Goal: Communication & Community: Answer question/provide support

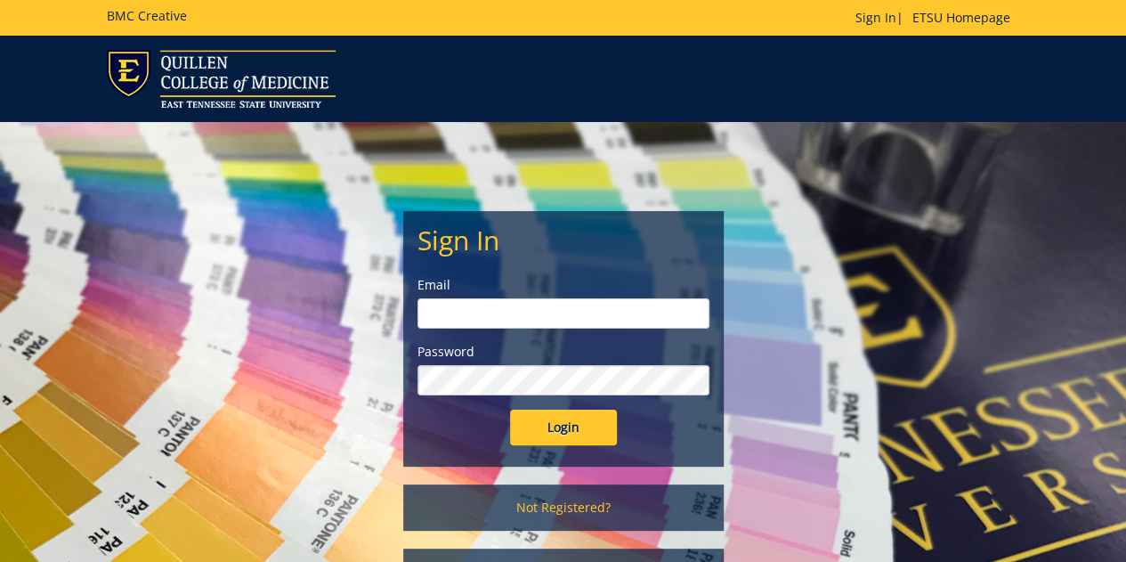
click at [460, 307] on input "email" at bounding box center [563, 313] width 292 height 30
type input "[EMAIL_ADDRESS][DOMAIN_NAME]"
click at [510, 409] on input "Login" at bounding box center [563, 427] width 107 height 36
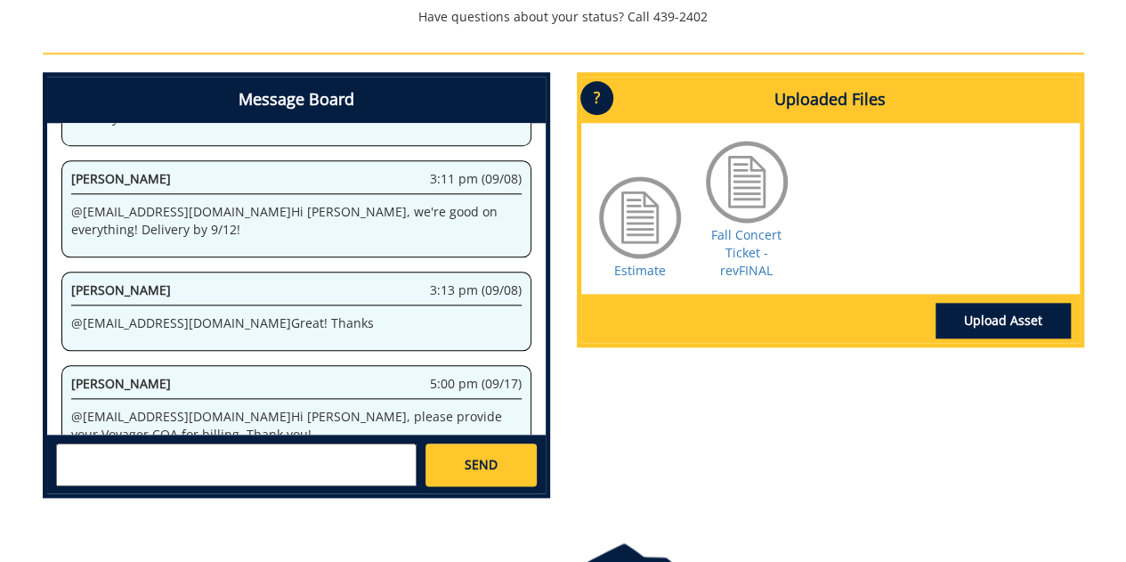
scroll to position [934, 0]
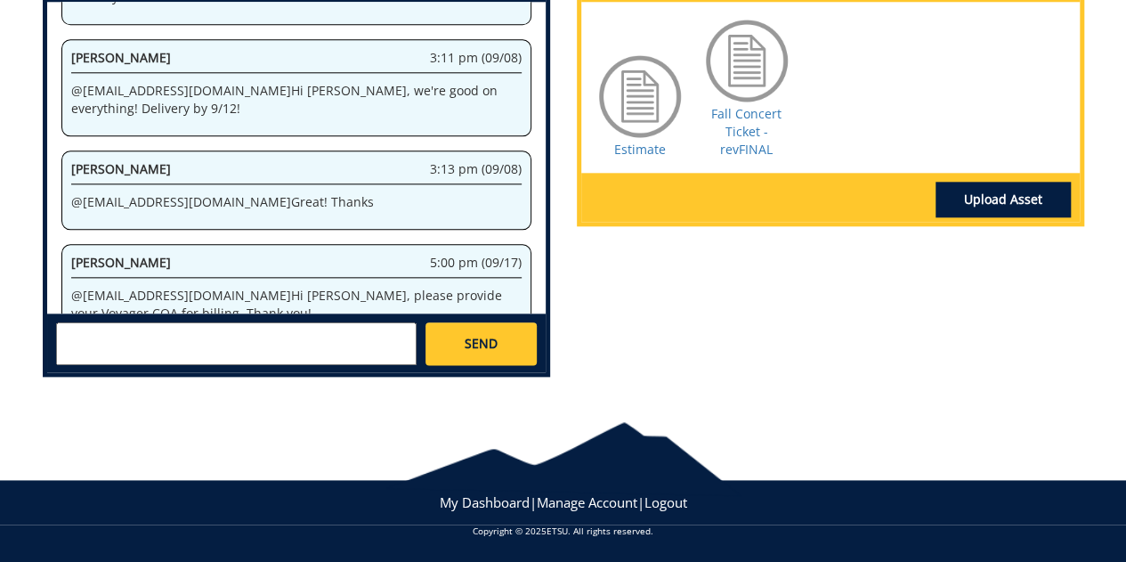
click at [101, 336] on textarea at bounding box center [236, 343] width 360 height 43
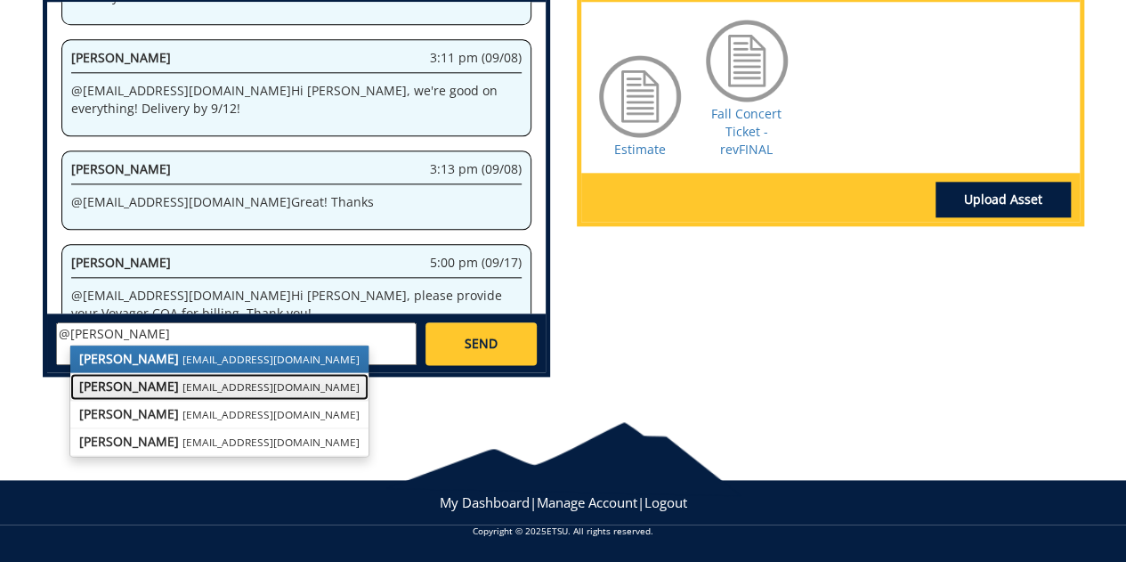
click at [155, 385] on strong "[PERSON_NAME]" at bounding box center [129, 385] width 100 height 17
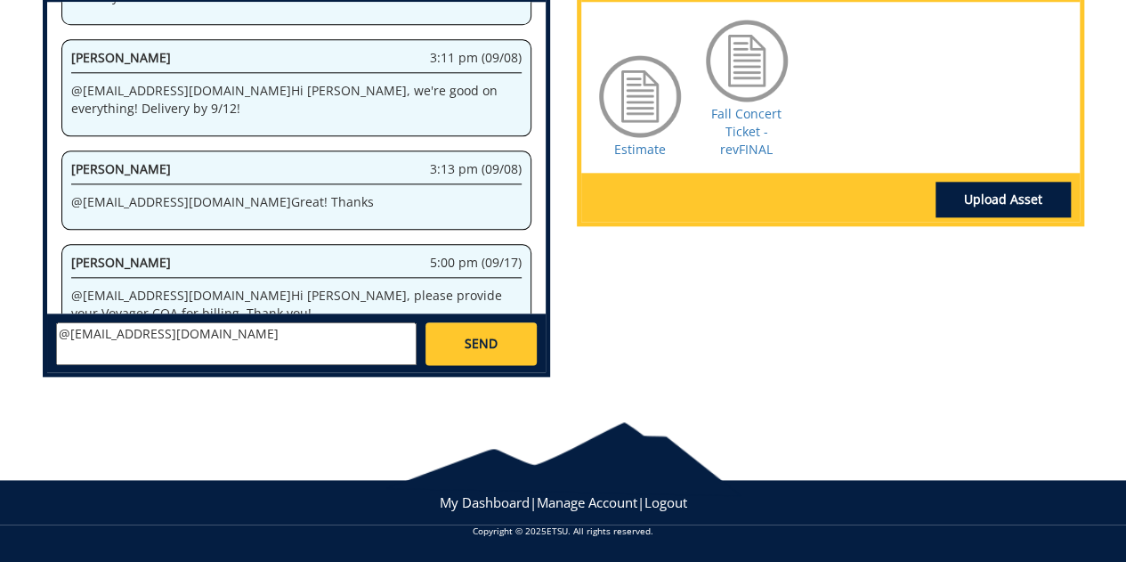
paste textarea "E200002 SGA Homecoming fund = Voyager string 10-26100-280015-125-74490-400-999-…"
click at [411, 352] on textarea "@[EMAIL_ADDRESS][DOMAIN_NAME] E200002 SGA Homecoming fund = Voyager string 10-2…" at bounding box center [236, 343] width 360 height 43
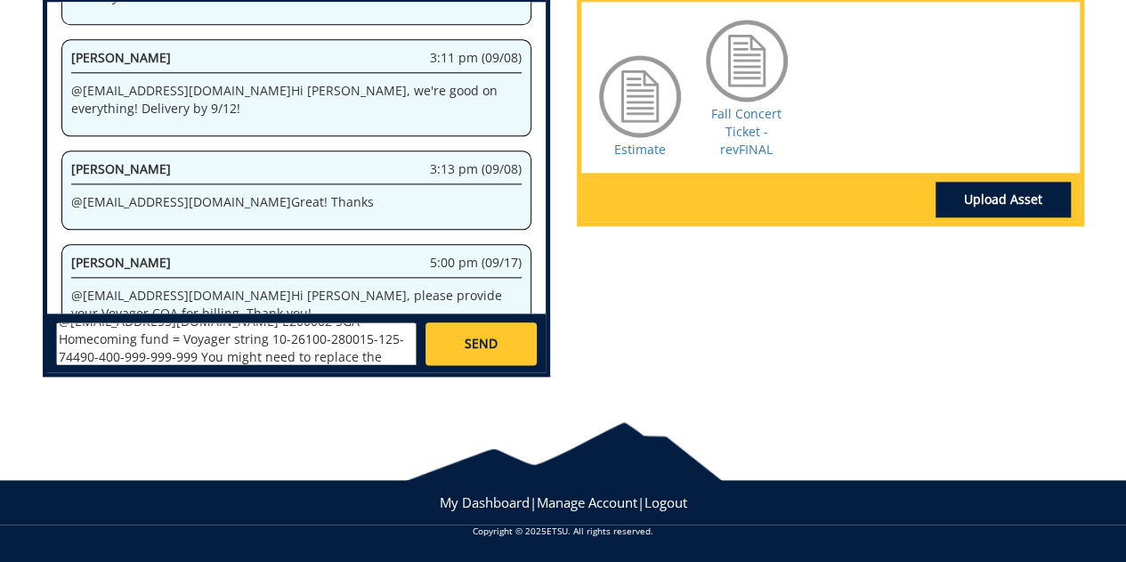
scroll to position [30, 0]
click at [355, 340] on textarea "@[EMAIL_ADDRESS][DOMAIN_NAME] E200002 SGA Homecoming fund = Voyager string 10-2…" at bounding box center [236, 343] width 360 height 43
click at [253, 357] on textarea "@[EMAIL_ADDRESS][DOMAIN_NAME] E200002 SGA Homecoming fund = Voyager string 10-2…" at bounding box center [236, 343] width 360 height 43
type textarea "@[EMAIL_ADDRESS][DOMAIN_NAME] E200002 SGA Homecoming fund = Voyager string 10-2…"
click at [477, 343] on span "SEND" at bounding box center [481, 344] width 33 height 18
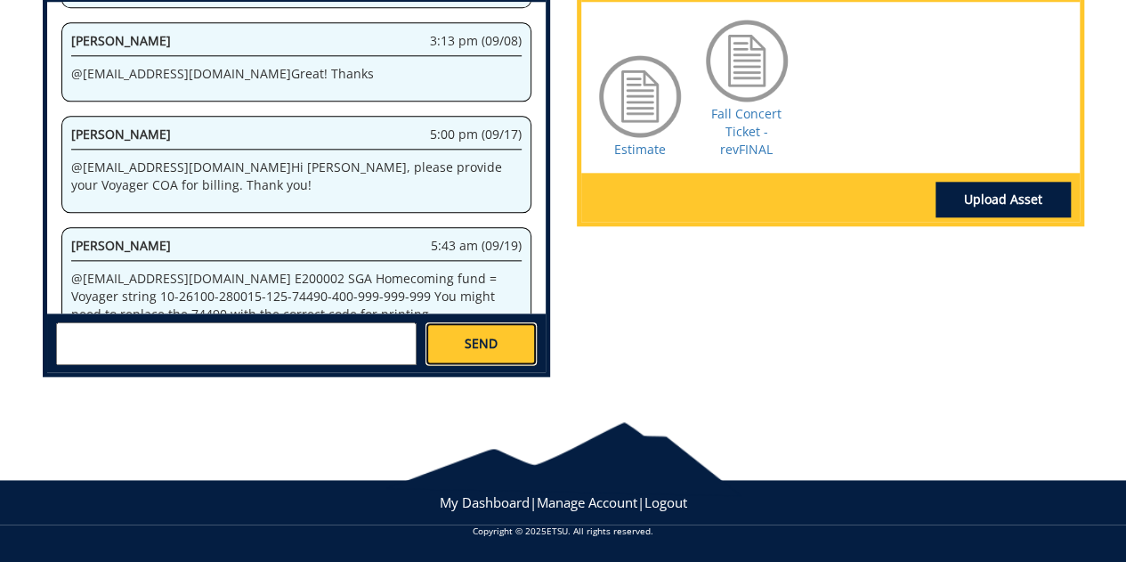
scroll to position [2618, 0]
